Goal: Task Accomplishment & Management: Manage account settings

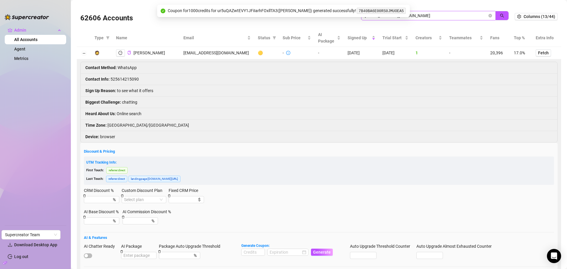
click at [489, 14] on span at bounding box center [491, 15] width 4 height 7
click at [489, 17] on icon "close-circle" at bounding box center [491, 16] width 4 height 4
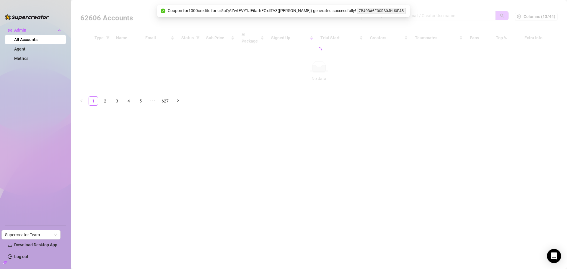
click at [456, 17] on div at bounding box center [319, 50] width 485 height 92
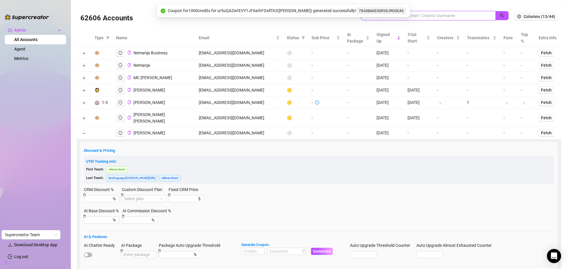
click at [438, 16] on input "search" at bounding box center [426, 15] width 123 height 7
paste input "[EMAIL_ADDRESS][DOMAIN_NAME]"
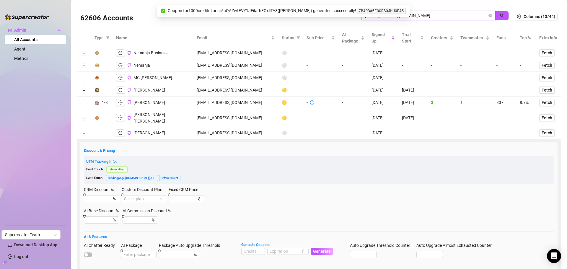
drag, startPoint x: 497, startPoint y: 15, endPoint x: 245, endPoint y: 82, distance: 261.0
click at [500, 15] on icon "search" at bounding box center [502, 16] width 4 height 4
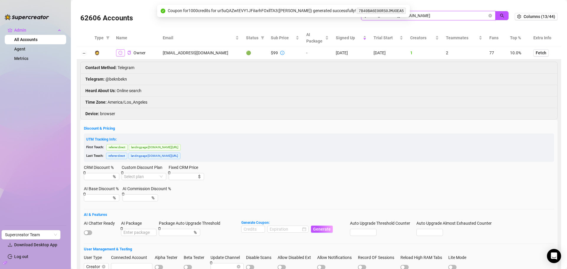
type input "[EMAIL_ADDRESS][DOMAIN_NAME]"
click at [120, 51] on icon "logout" at bounding box center [121, 53] width 4 height 4
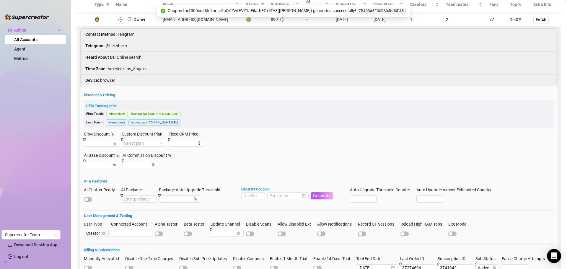
scroll to position [108, 0]
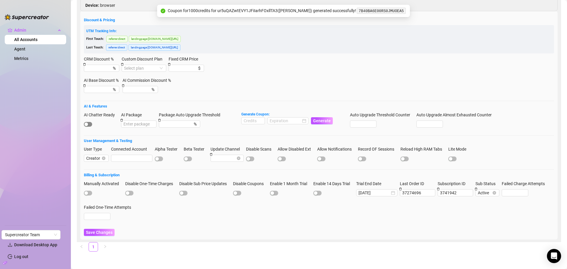
click at [88, 124] on div "button" at bounding box center [87, 125] width 4 height 4
click at [104, 233] on span "Save Changes" at bounding box center [99, 232] width 27 height 5
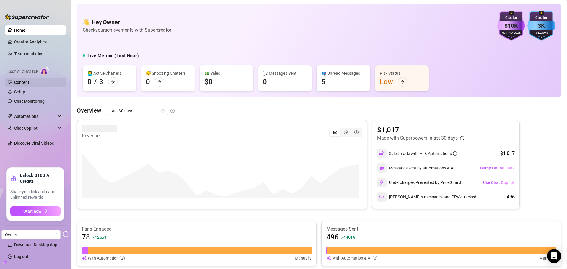
click at [29, 83] on link "Content" at bounding box center [21, 82] width 15 height 5
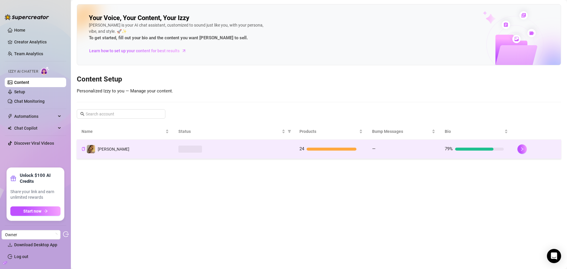
click at [274, 150] on div at bounding box center [235, 149] width 112 height 7
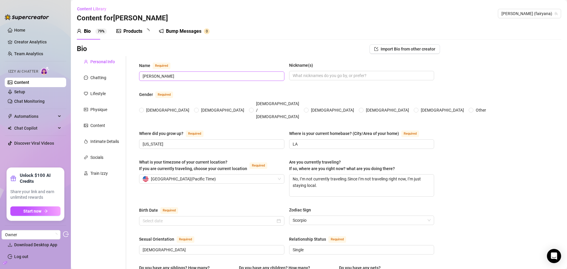
radio input "true"
type input "[DATE]"
click at [128, 33] on div "Products" at bounding box center [133, 31] width 19 height 7
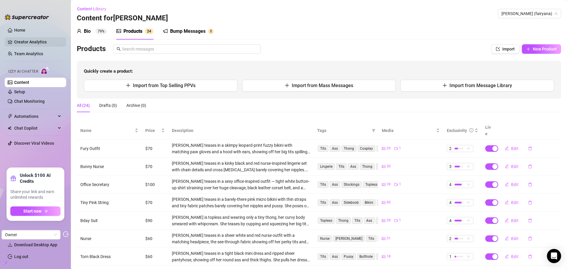
click at [46, 44] on link "Creator Analytics" at bounding box center [37, 41] width 47 height 9
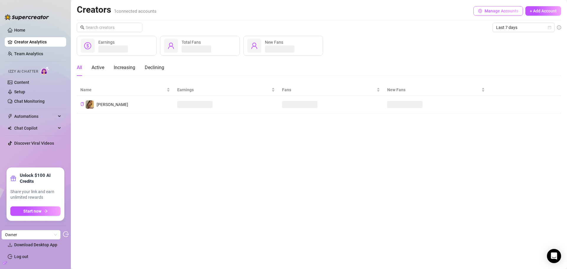
click at [501, 10] on span "Manage Accounts" at bounding box center [502, 11] width 34 height 5
